Goal: Task Accomplishment & Management: Use online tool/utility

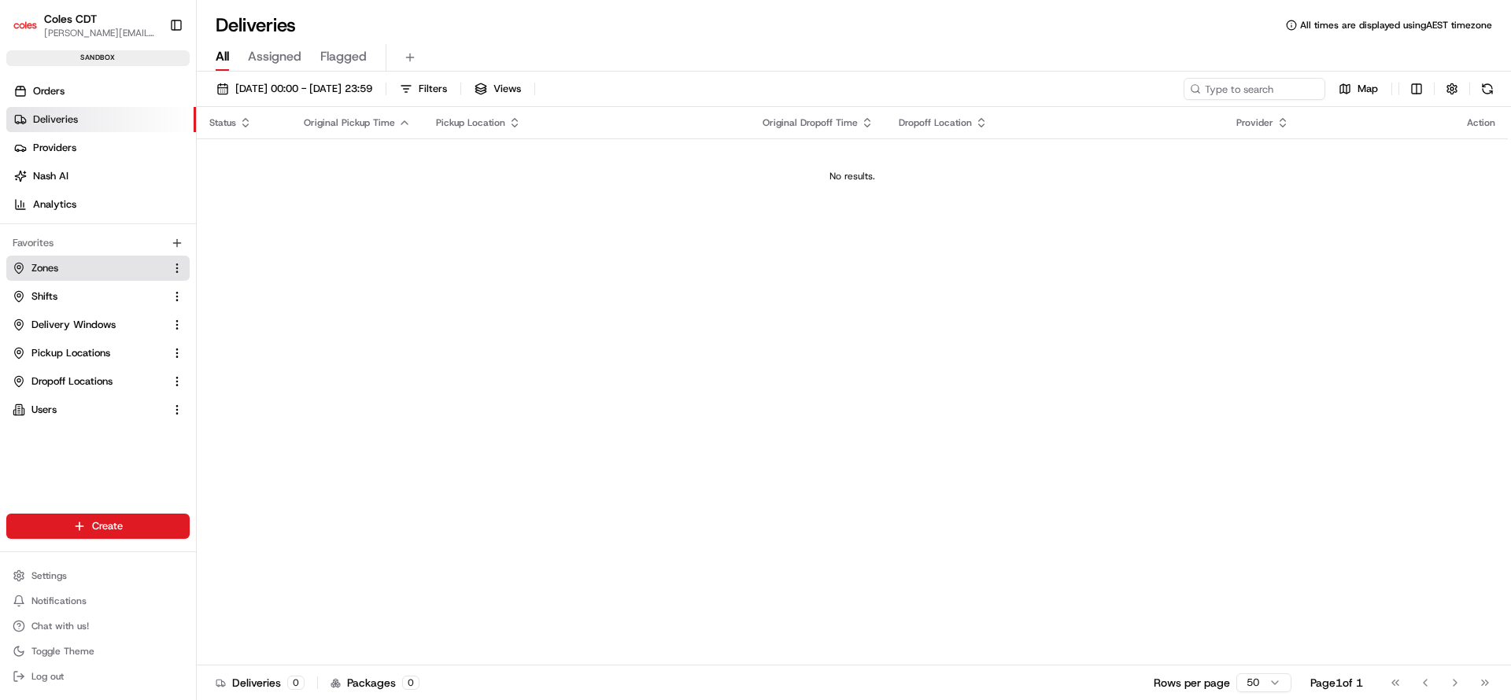
click at [54, 258] on button "Zones" at bounding box center [97, 268] width 183 height 25
click at [96, 269] on link "Zones" at bounding box center [89, 268] width 152 height 14
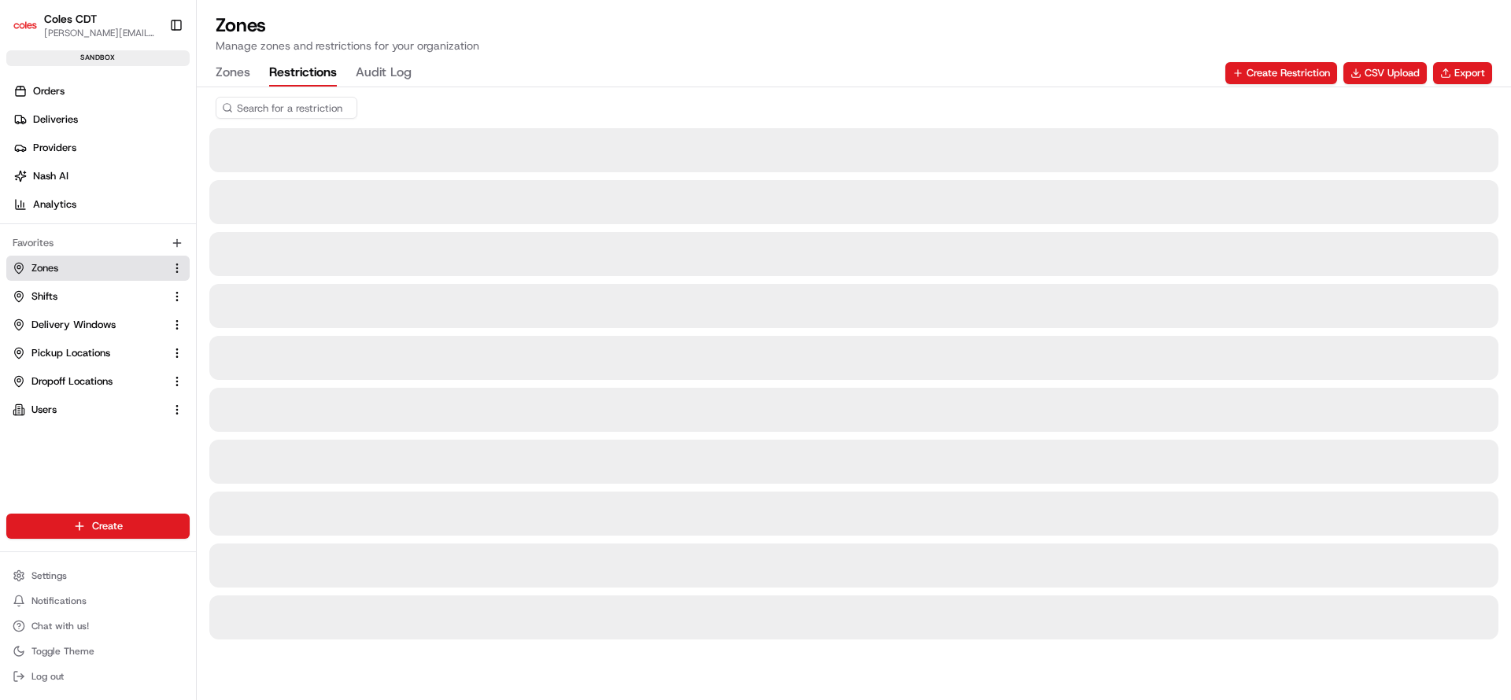
click at [286, 71] on button "Restrictions" at bounding box center [303, 73] width 68 height 27
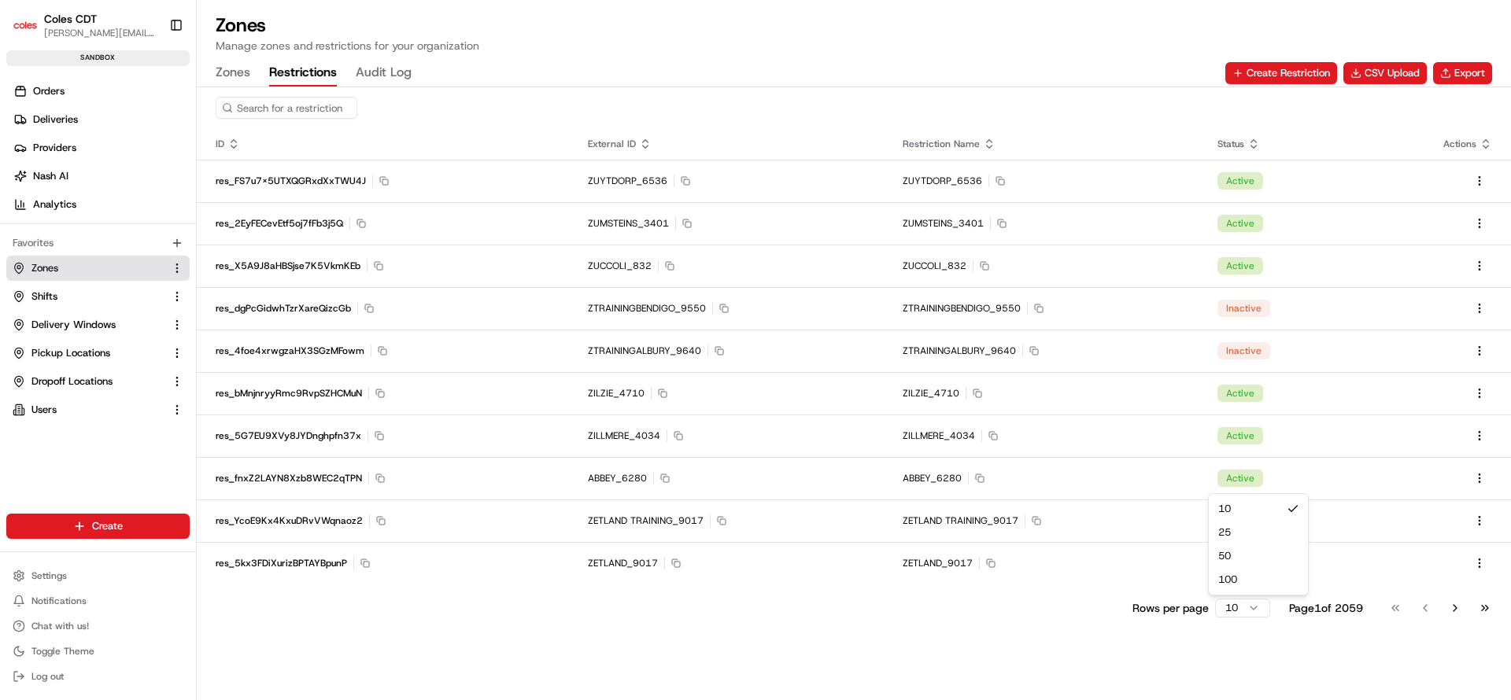
click at [1246, 611] on html "Coles CDT [PERSON_NAME][EMAIL_ADDRESS][PERSON_NAME][DOMAIN_NAME] Toggle Sidebar…" at bounding box center [755, 350] width 1511 height 700
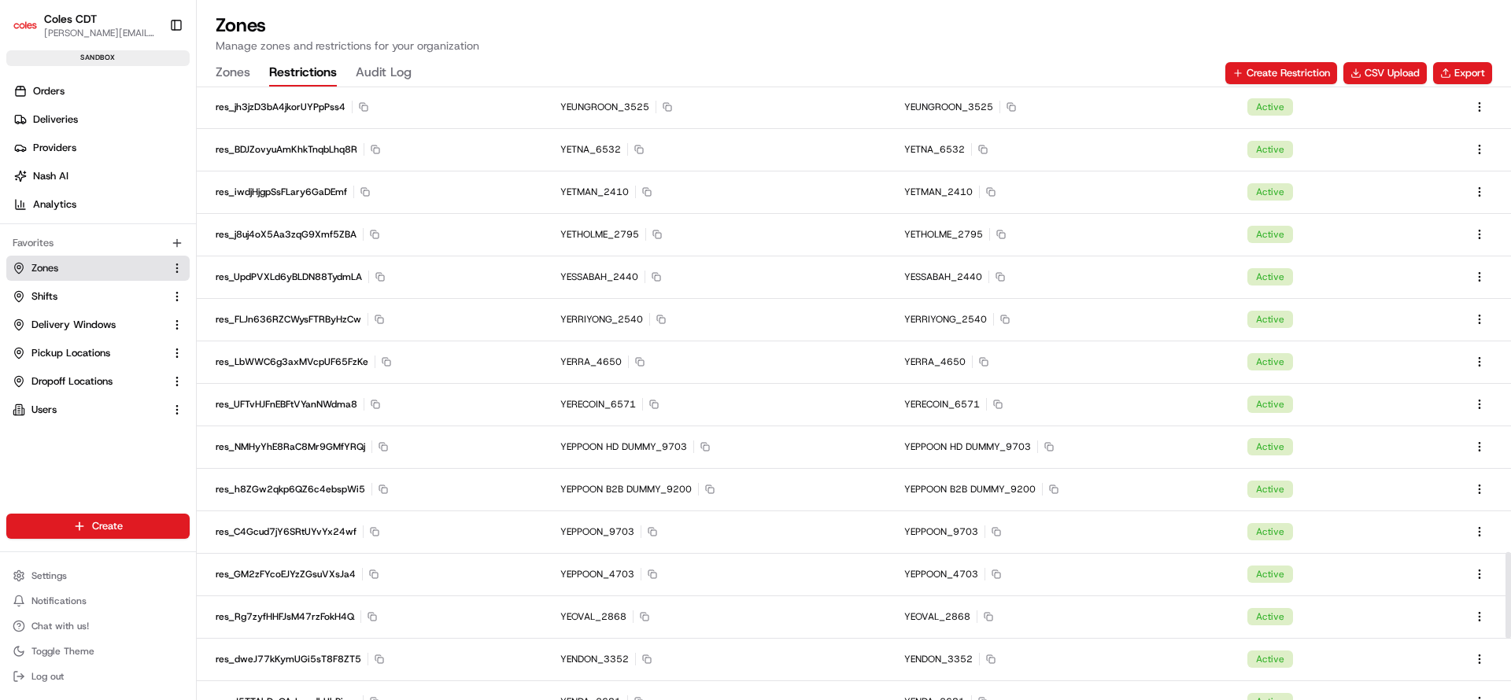
scroll to position [3743, 0]
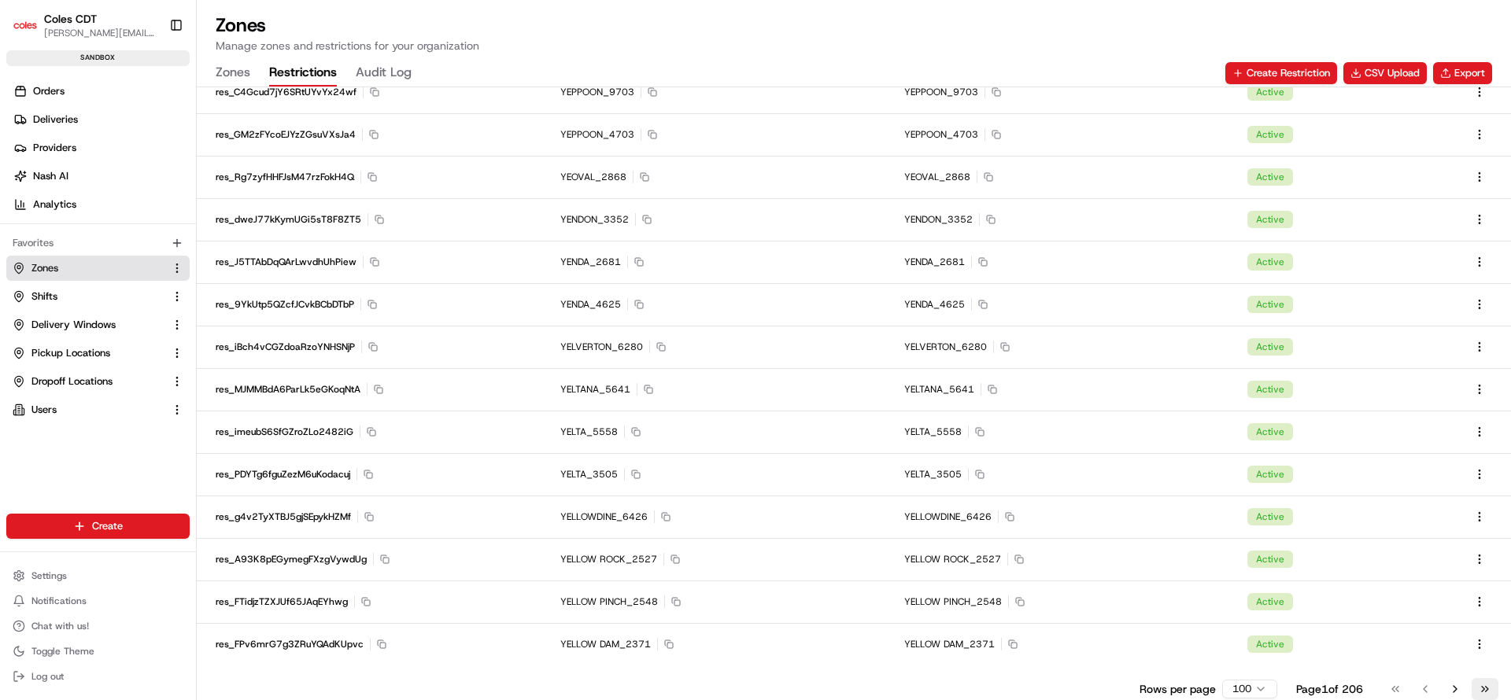
click at [1488, 687] on button "Go to last page" at bounding box center [1485, 689] width 27 height 22
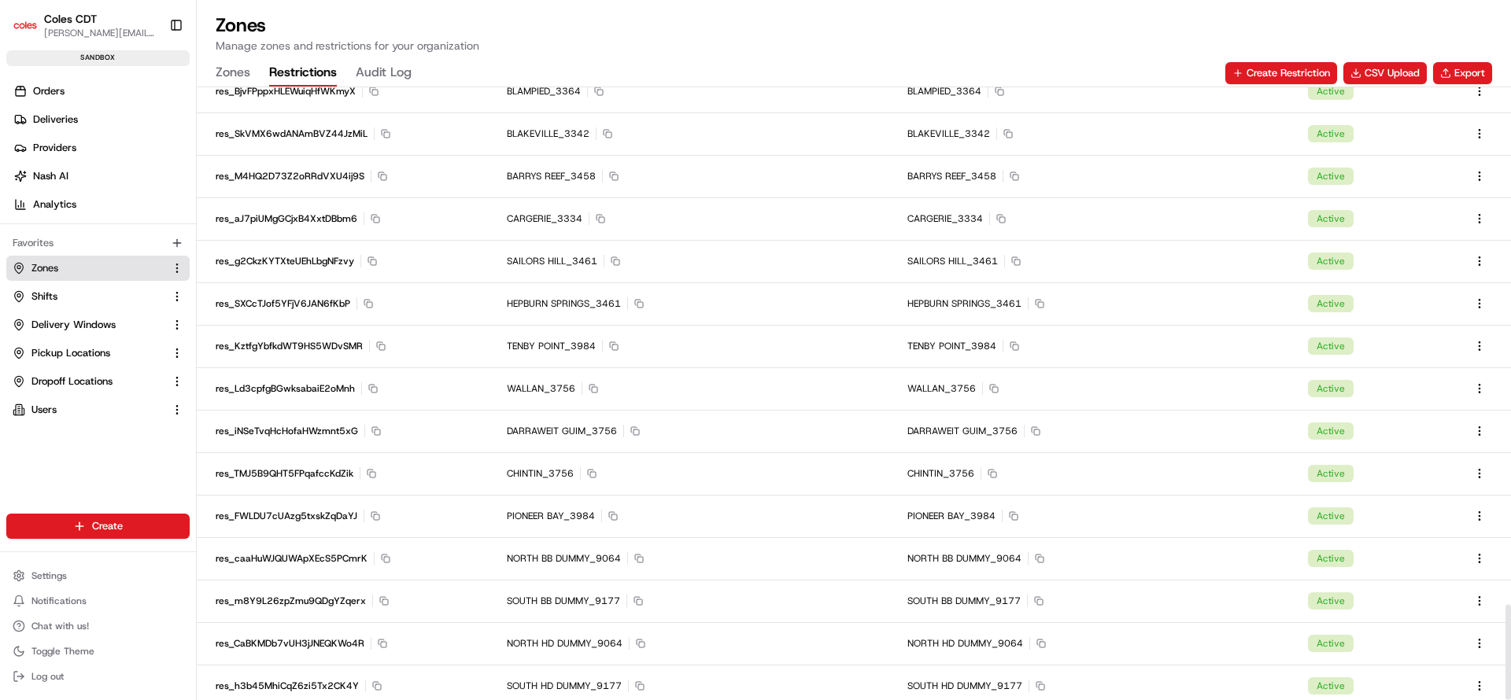
scroll to position [3318, 0]
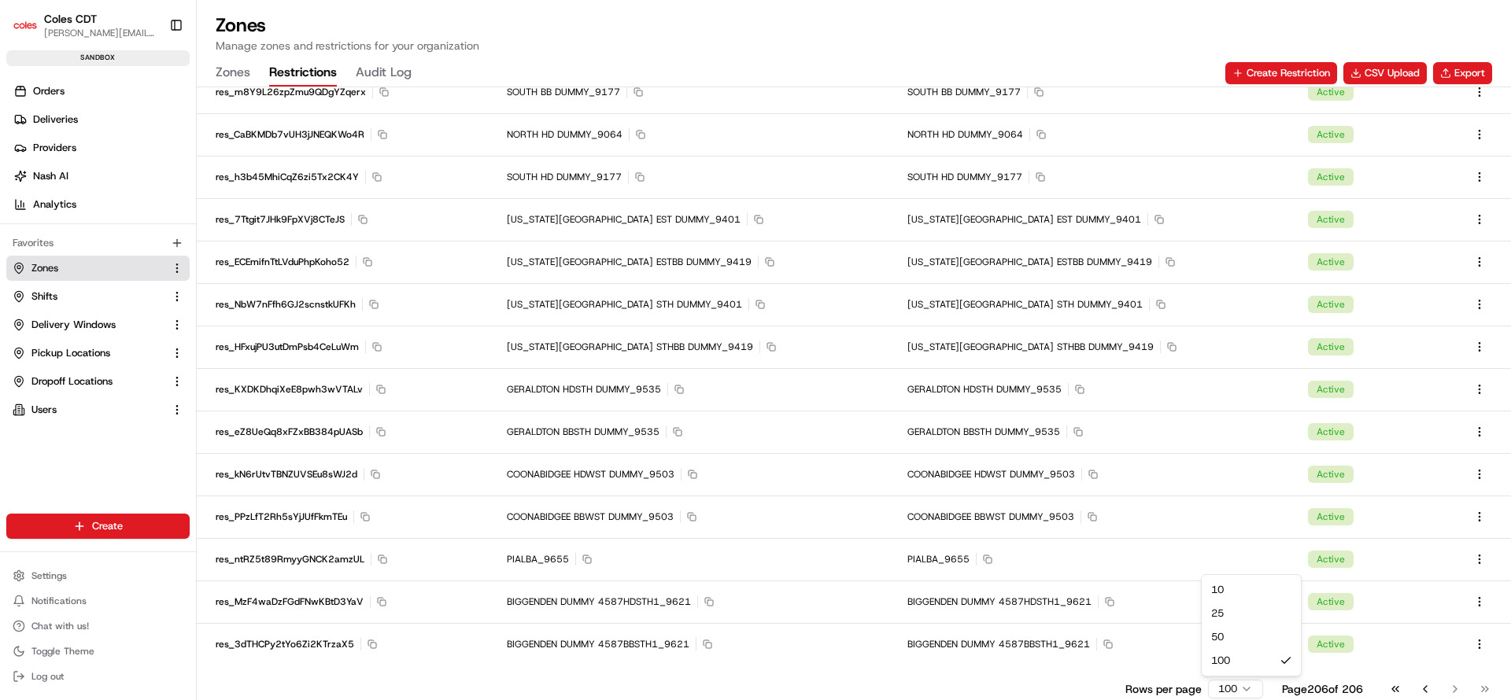
click at [1242, 691] on html "Coles CDT [PERSON_NAME][EMAIL_ADDRESS][PERSON_NAME][DOMAIN_NAME] Toggle Sidebar…" at bounding box center [755, 350] width 1511 height 700
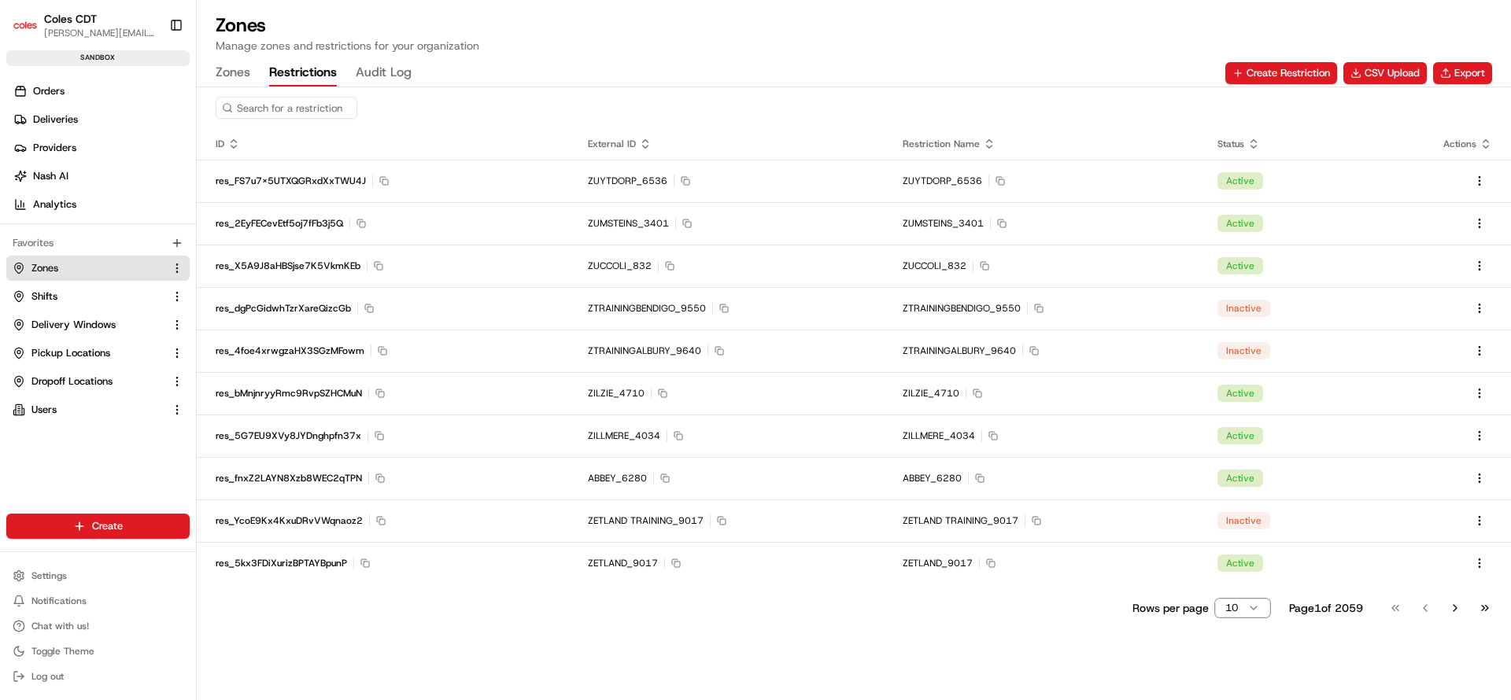
scroll to position [0, 0]
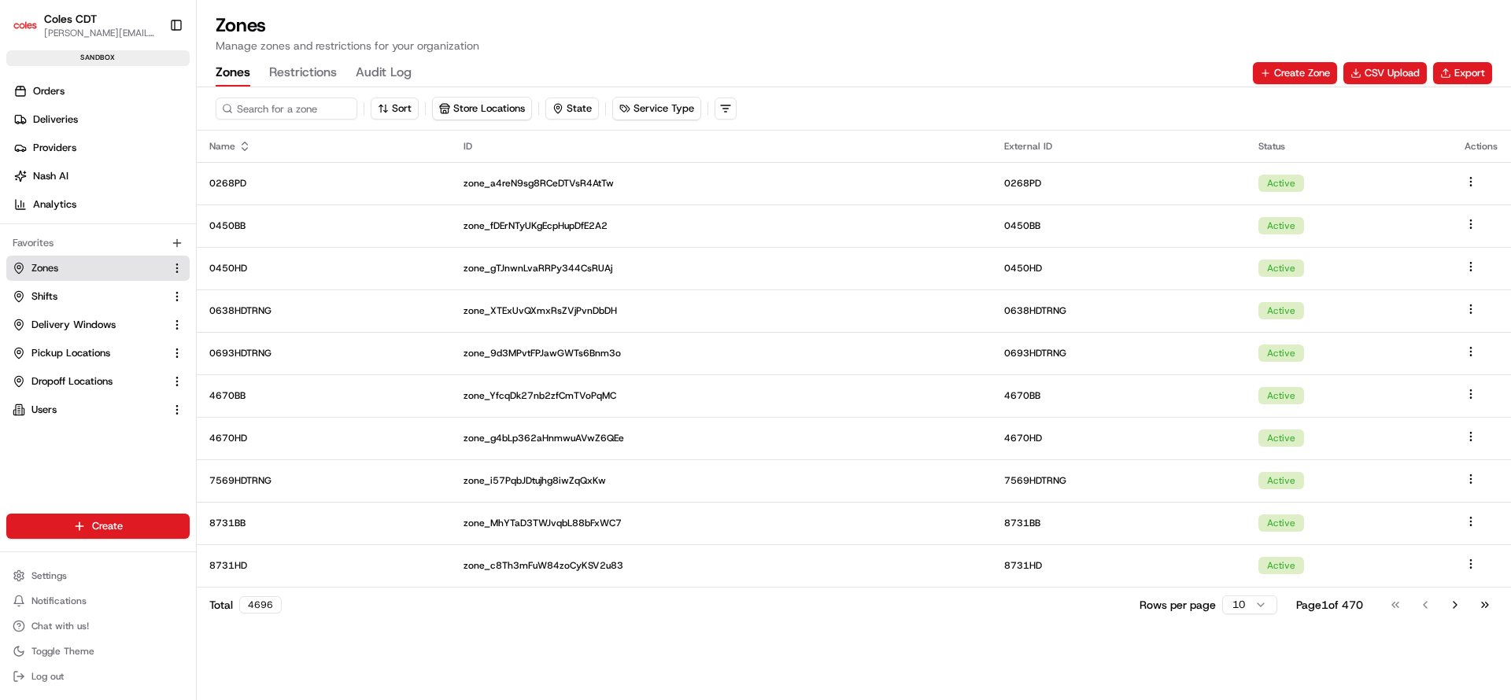
click at [227, 74] on button "Zones" at bounding box center [233, 73] width 35 height 27
click at [1389, 69] on button "CSV Upload" at bounding box center [1384, 73] width 83 height 22
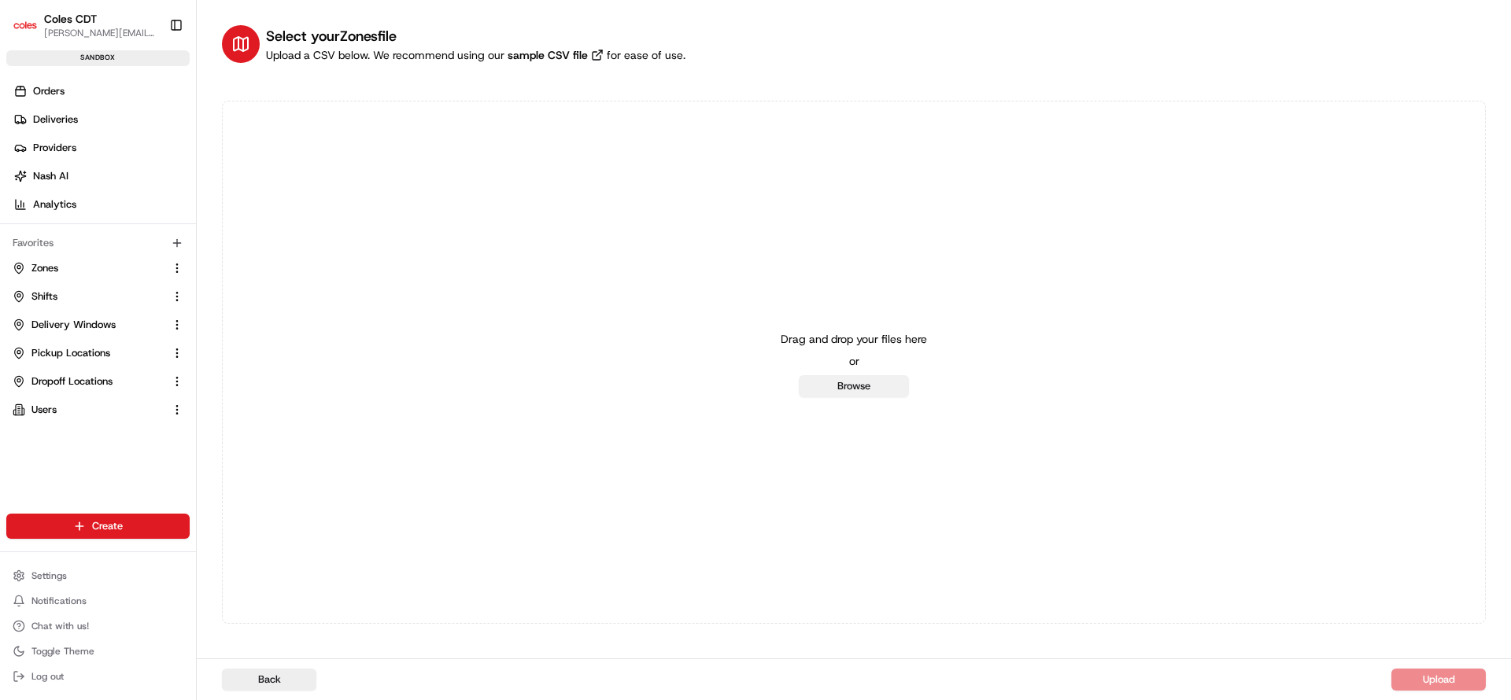
click at [844, 386] on button "Browse" at bounding box center [854, 386] width 110 height 22
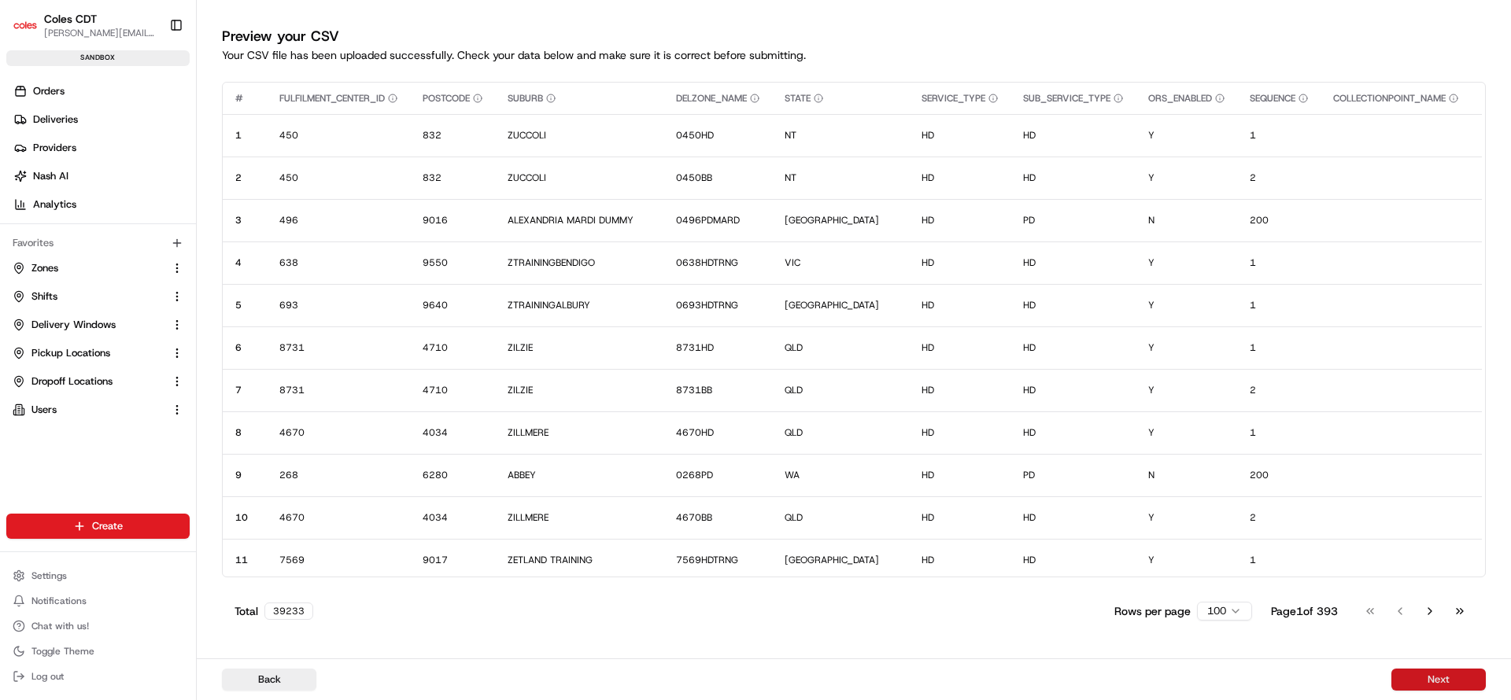
click at [1438, 675] on button "Next" at bounding box center [1438, 680] width 94 height 22
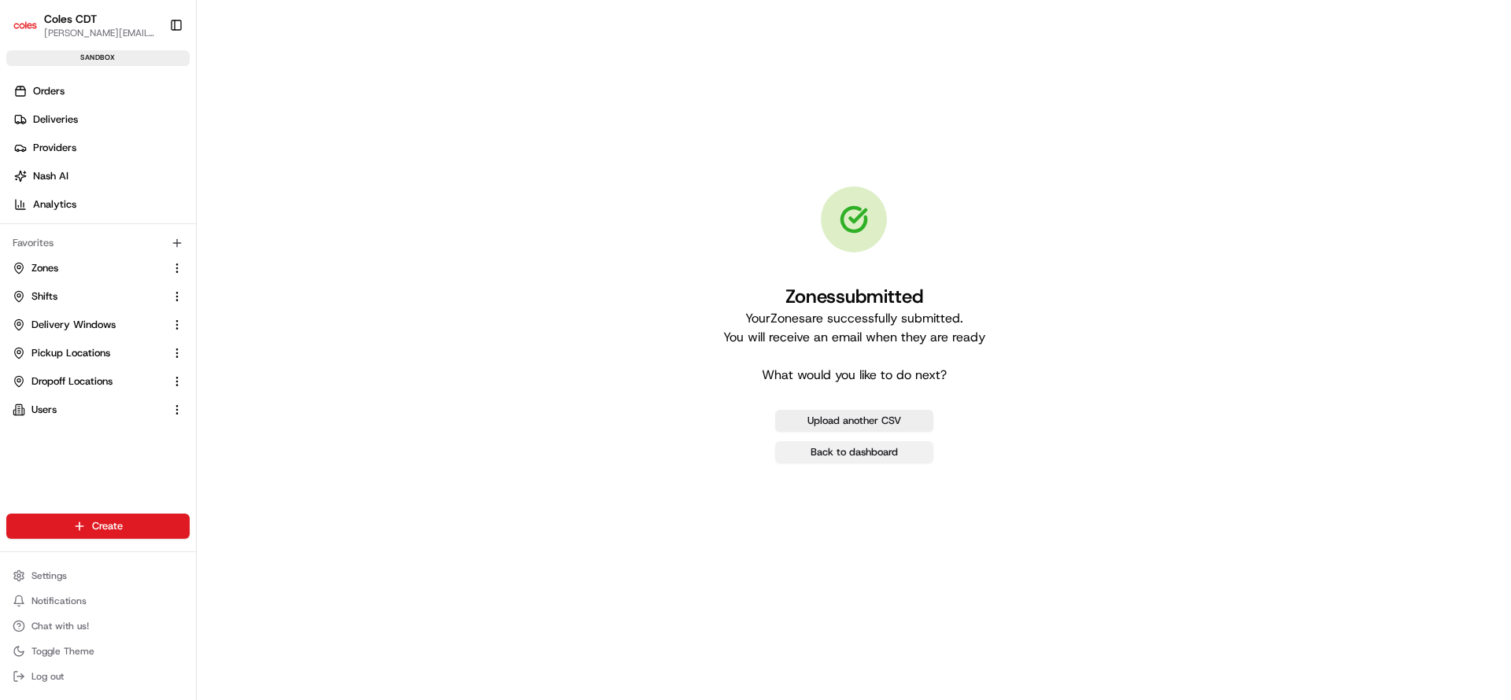
click at [884, 457] on link "Back to dashboard" at bounding box center [854, 452] width 158 height 22
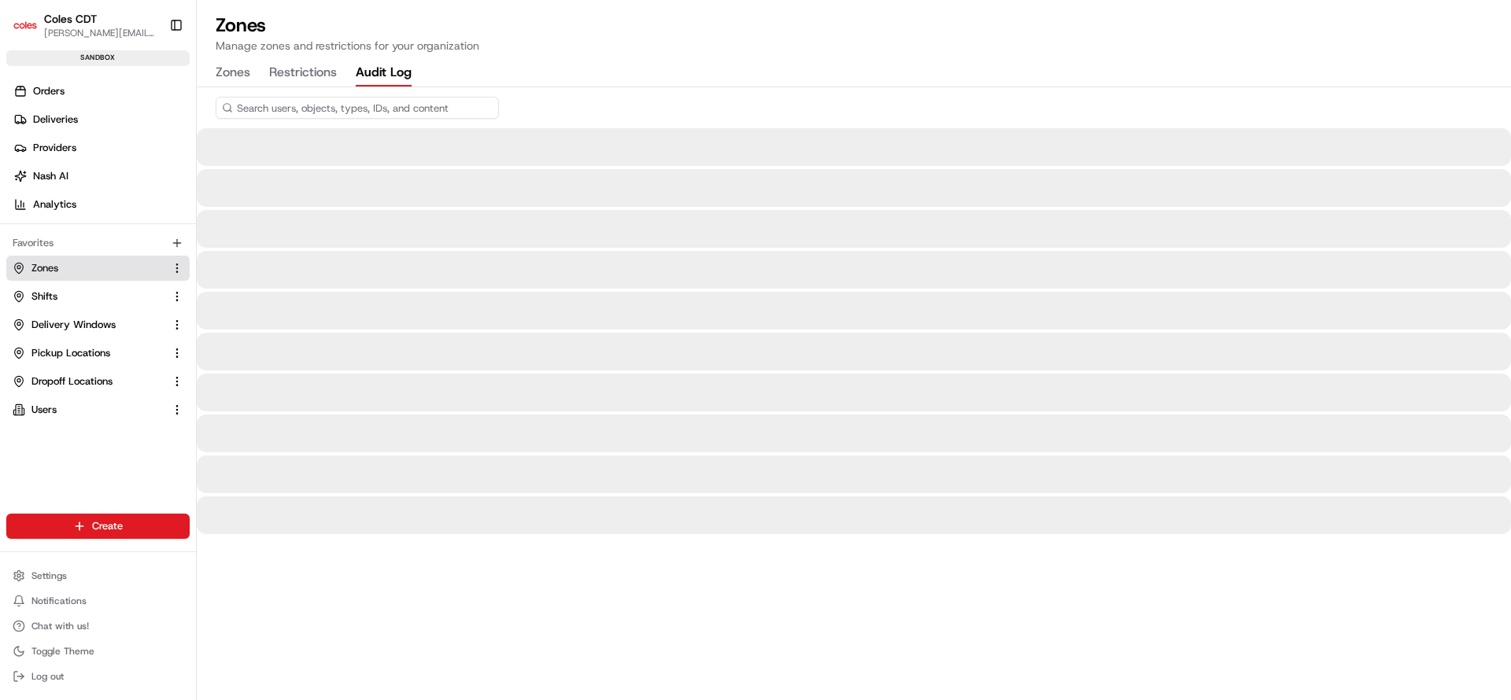
click at [377, 75] on button "Audit Log" at bounding box center [384, 73] width 56 height 27
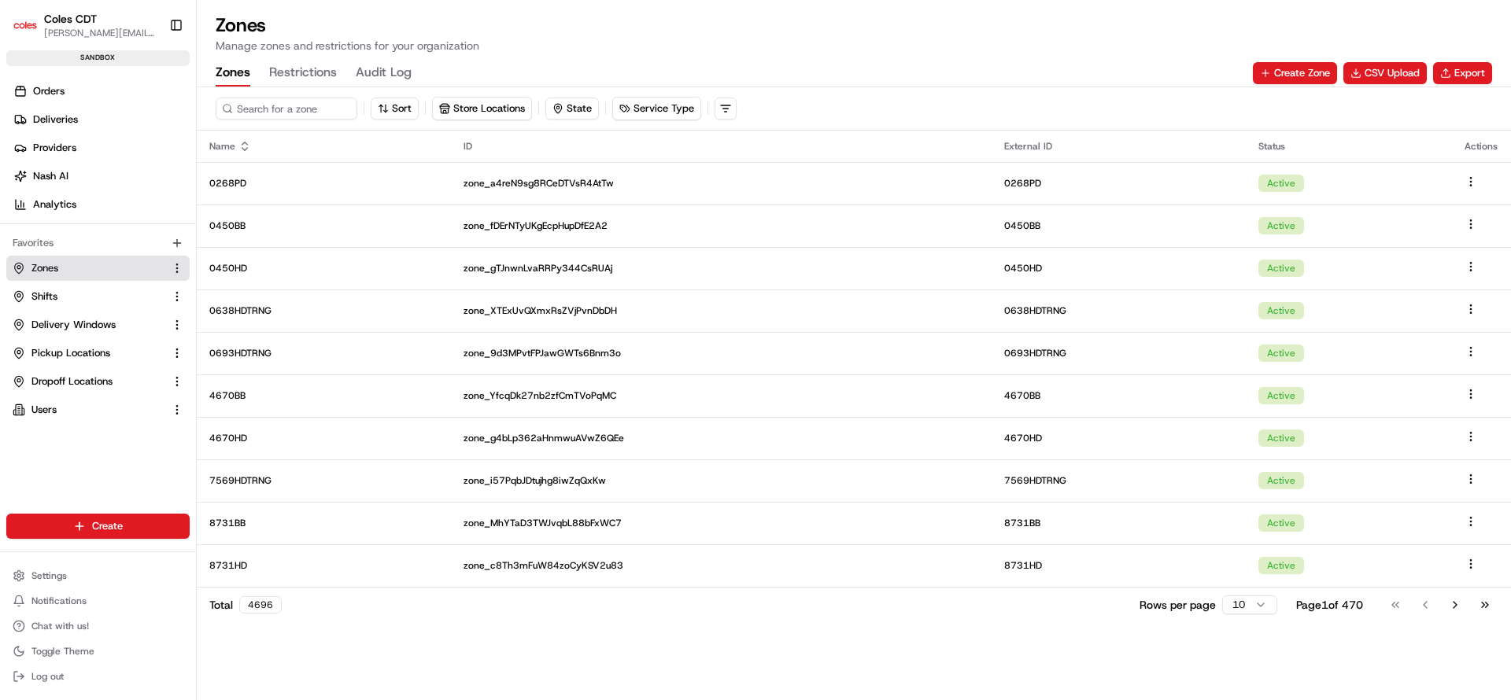
click at [230, 71] on button "Zones" at bounding box center [233, 73] width 35 height 27
click at [1469, 71] on button "Export" at bounding box center [1462, 73] width 59 height 22
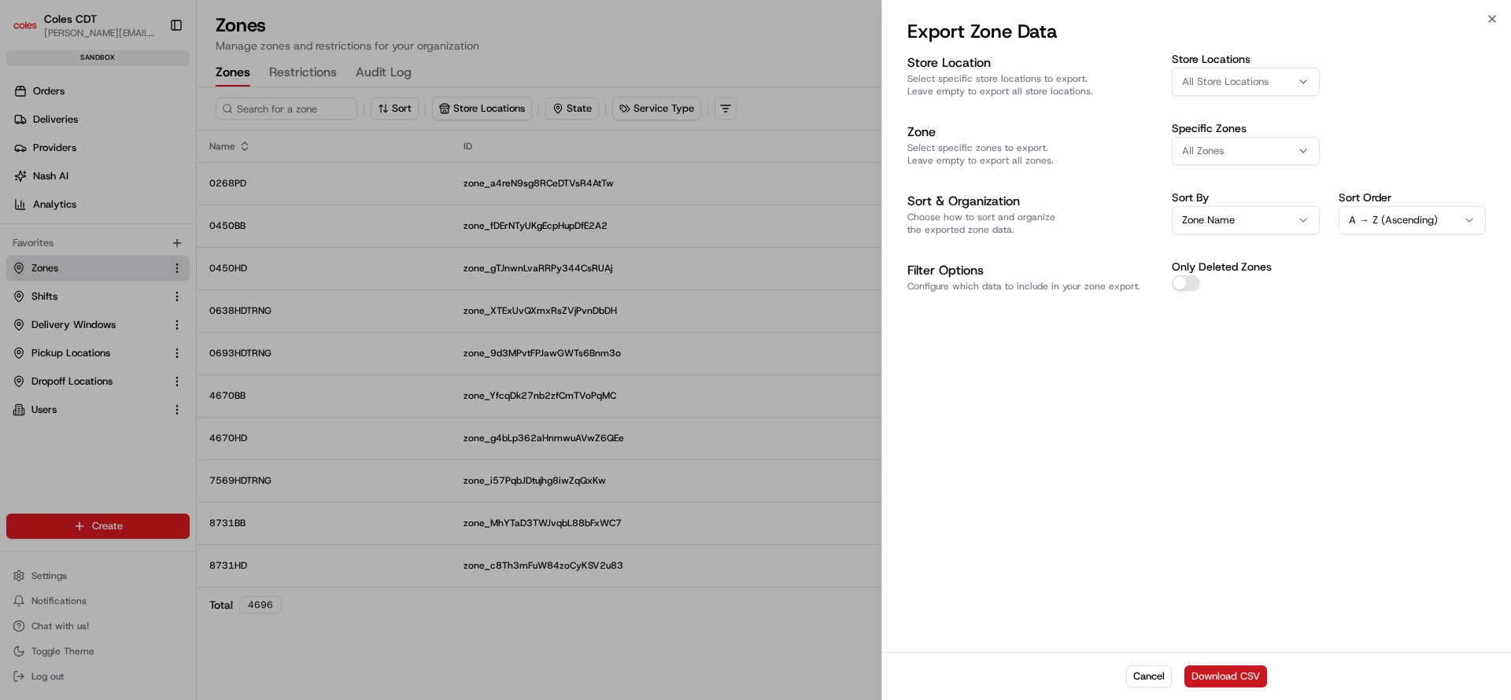
click at [1238, 683] on button "Download CSV" at bounding box center [1225, 677] width 83 height 22
